Goal: Task Accomplishment & Management: Manage account settings

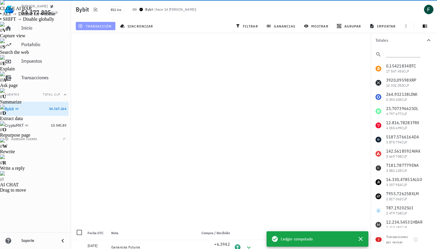
click at [95, 27] on span "transacción" at bounding box center [95, 26] width 32 height 5
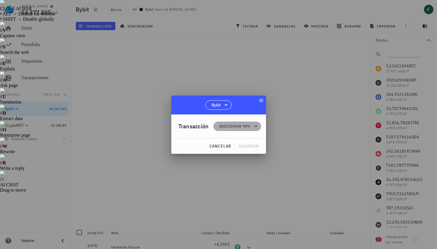
click at [236, 128] on span "Seleccionar tipo" at bounding box center [234, 126] width 31 height 6
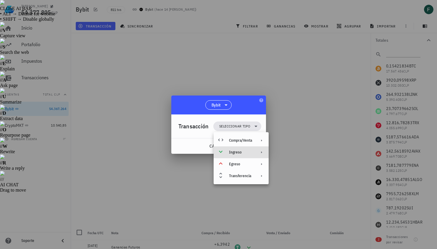
click at [239, 155] on div "Ingreso" at bounding box center [241, 153] width 55 height 12
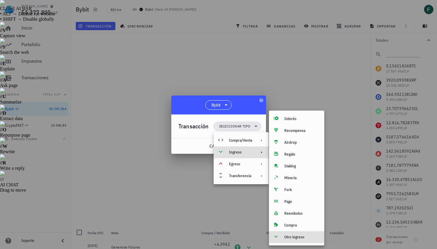
click at [299, 236] on div "Otro ingreso" at bounding box center [302, 237] width 35 height 5
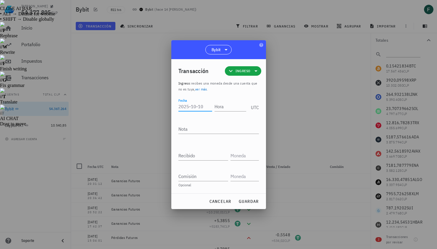
click at [195, 105] on input "Fecha" at bounding box center [196, 106] width 34 height 9
type input "2025-10-10"
click at [226, 107] on input "Hora" at bounding box center [231, 106] width 32 height 9
click at [294, 97] on div at bounding box center [218, 124] width 437 height 249
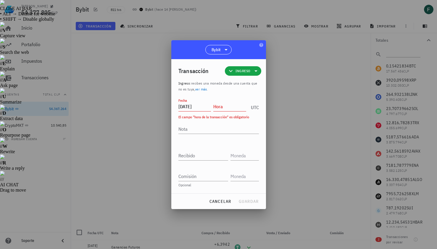
click at [232, 106] on input "Hora" at bounding box center [229, 106] width 33 height 9
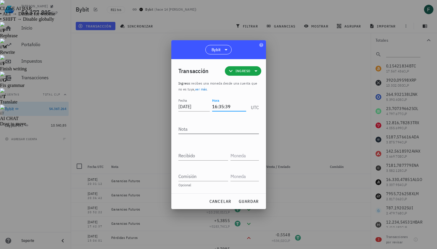
type input "16:35:39"
click at [216, 131] on textarea "Nota" at bounding box center [219, 128] width 81 height 9
type textarea "Ganancias Futuros"
click at [206, 156] on input "Recibido" at bounding box center [204, 155] width 50 height 9
paste input "26,0623"
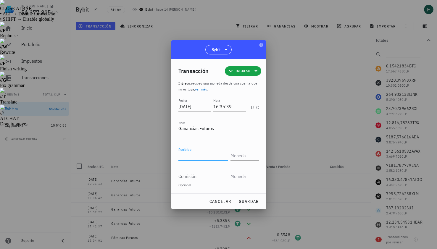
type input "26,0623"
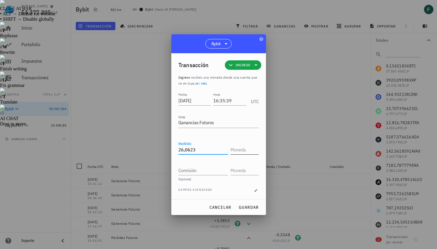
click at [243, 153] on input "text" at bounding box center [244, 149] width 27 height 9
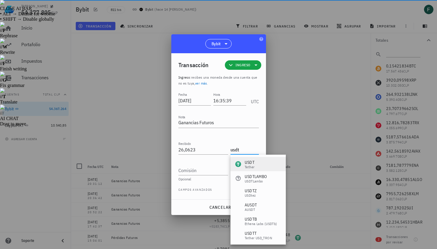
click at [253, 163] on div "USDT" at bounding box center [250, 163] width 10 height 6
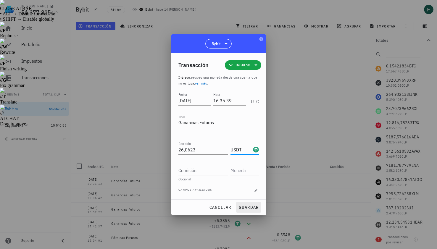
type input "USDT"
click at [252, 211] on button "guardar" at bounding box center [248, 207] width 25 height 11
